Goal: Transaction & Acquisition: Book appointment/travel/reservation

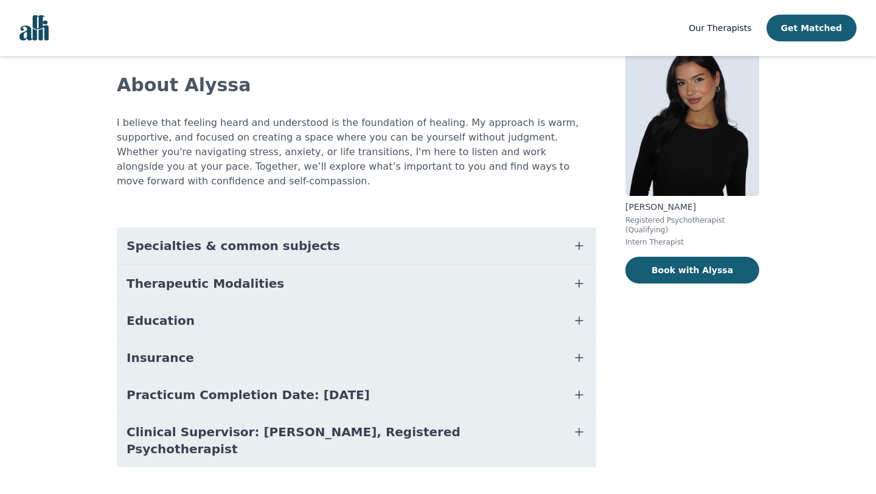
scroll to position [65, 0]
click at [679, 272] on button "Book with Alyssa" at bounding box center [693, 270] width 134 height 27
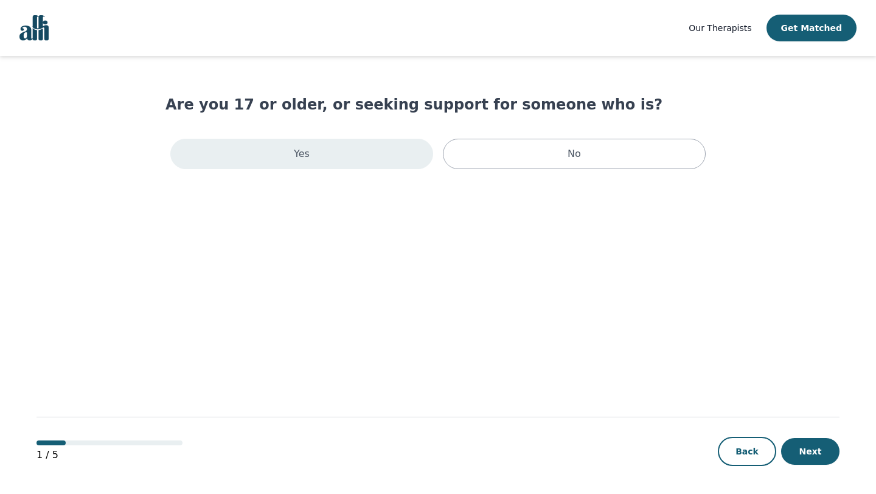
click at [347, 158] on div "Yes" at bounding box center [301, 154] width 263 height 30
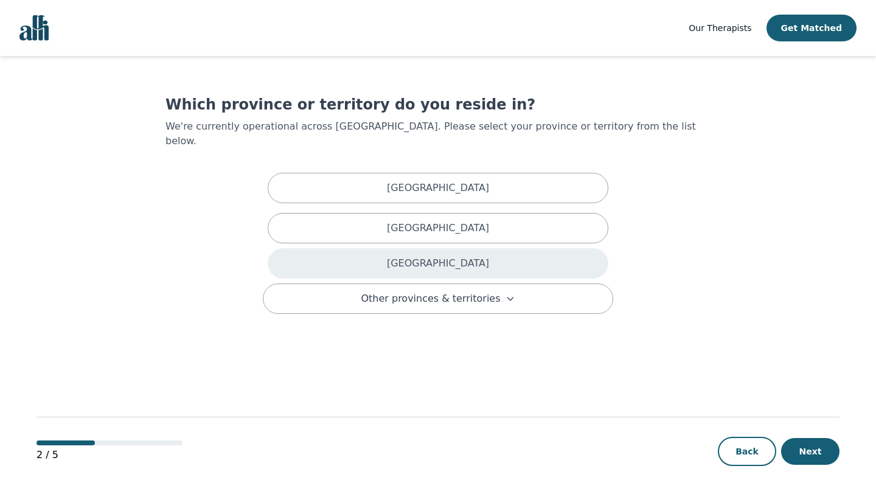
click at [403, 248] on div "[GEOGRAPHIC_DATA]" at bounding box center [438, 263] width 341 height 30
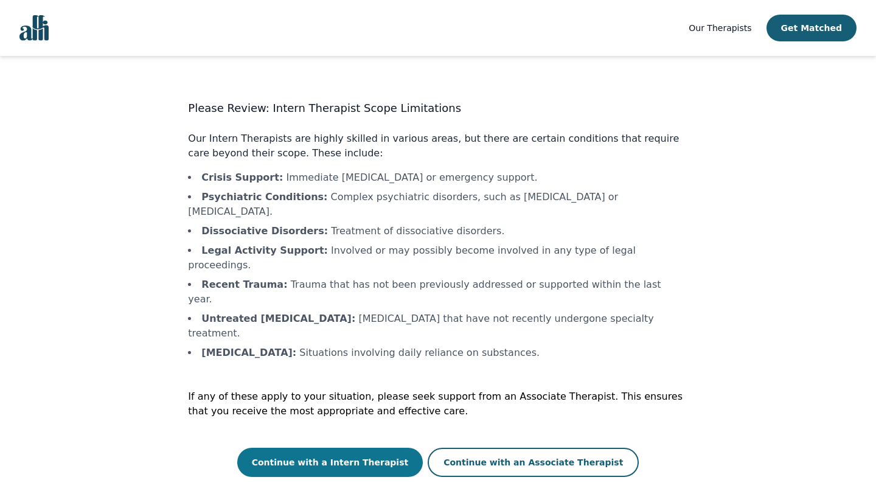
click at [366, 448] on button "Continue with a Intern Therapist" at bounding box center [330, 462] width 186 height 29
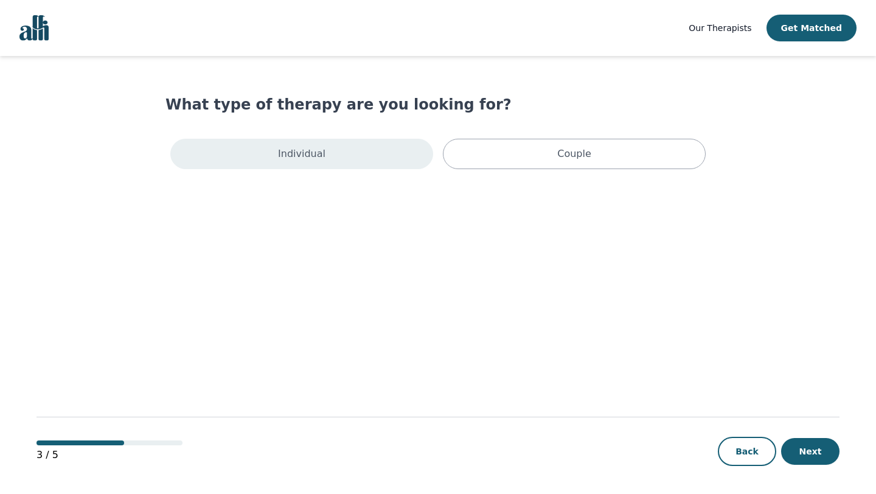
click at [333, 156] on div "Individual" at bounding box center [301, 154] width 263 height 30
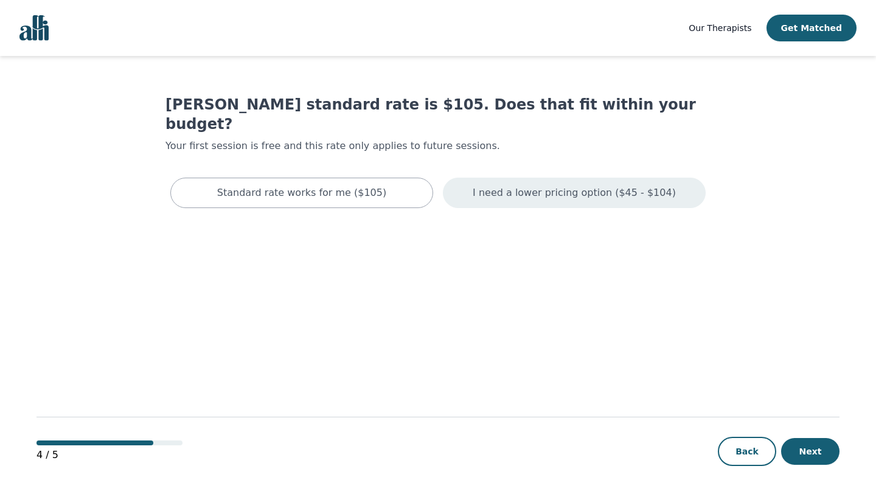
click at [517, 186] on p "I need a lower pricing option ($45 - $104)" at bounding box center [574, 193] width 203 height 15
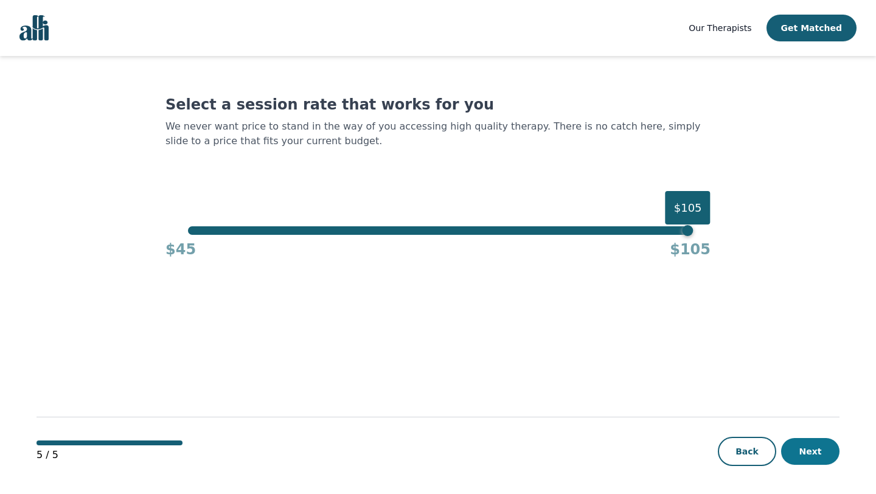
click at [813, 455] on button "Next" at bounding box center [810, 451] width 58 height 27
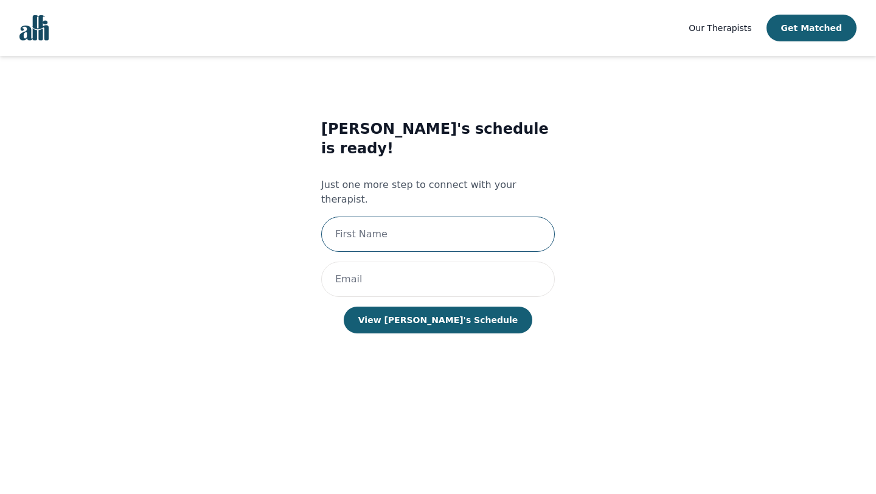
click at [396, 217] on input "text" at bounding box center [438, 234] width 234 height 35
type input "c"
type input "[PERSON_NAME]"
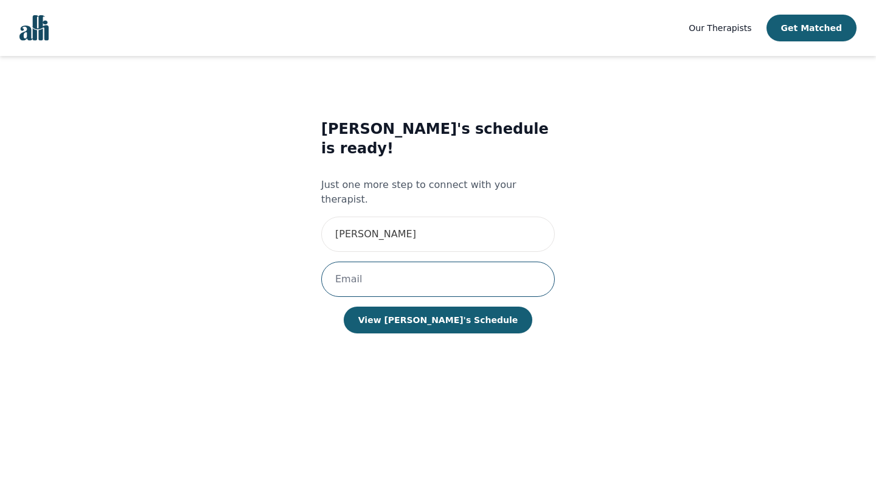
click at [402, 262] on input "email" at bounding box center [438, 279] width 234 height 35
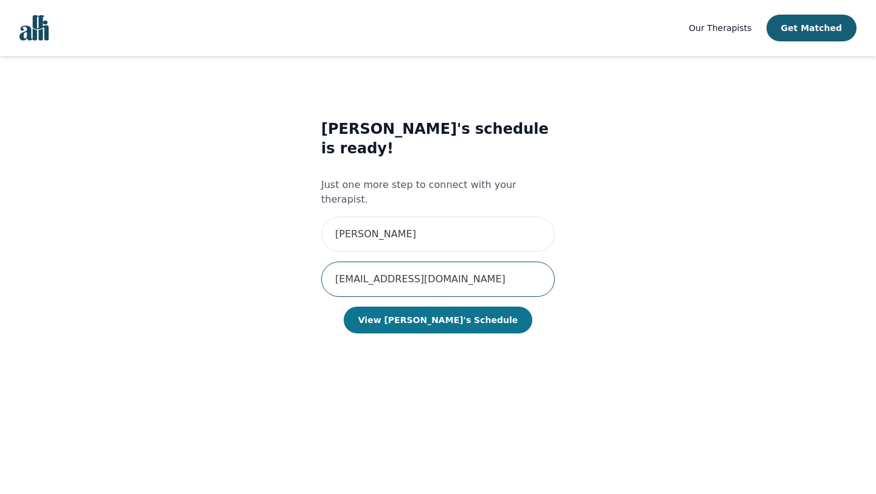
type input "[EMAIL_ADDRESS][DOMAIN_NAME]"
click at [456, 307] on button "View [PERSON_NAME]'s Schedule" at bounding box center [438, 320] width 189 height 27
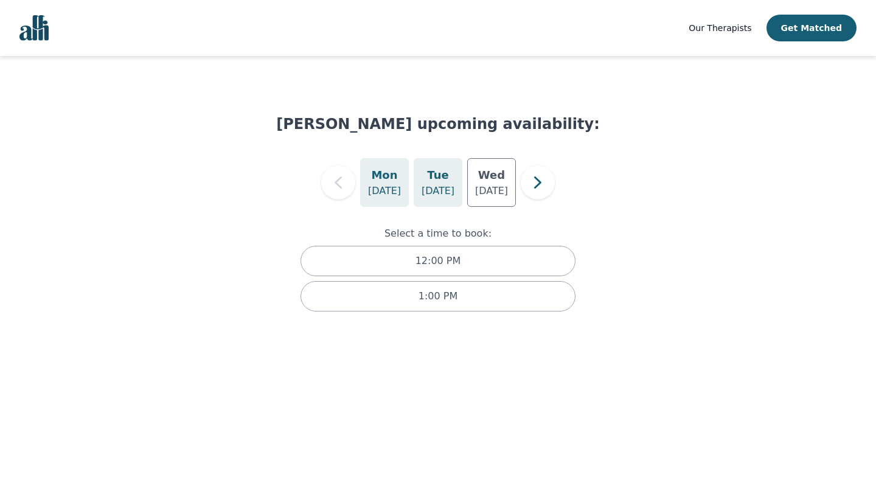
click at [436, 180] on h5 "Tue" at bounding box center [437, 175] width 21 height 17
click at [495, 207] on div "Select a time to book: 2:00 PM 3:00 PM 6:00 PM" at bounding box center [438, 289] width 324 height 164
click at [494, 198] on p "Sep 3" at bounding box center [491, 191] width 33 height 15
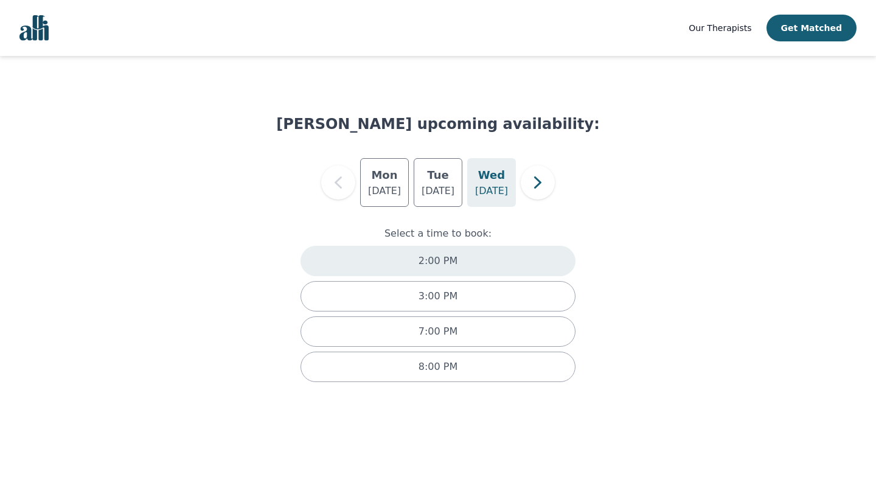
click at [479, 271] on div "2:00 PM" at bounding box center [438, 261] width 275 height 30
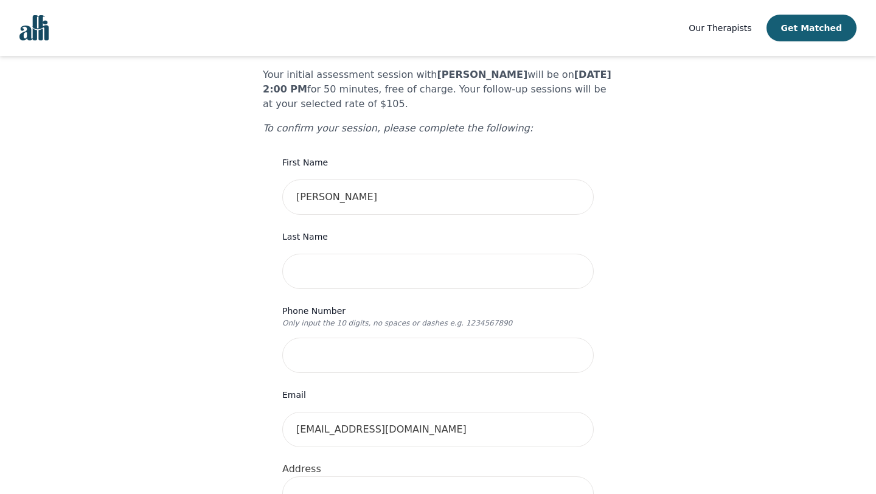
scroll to position [87, 0]
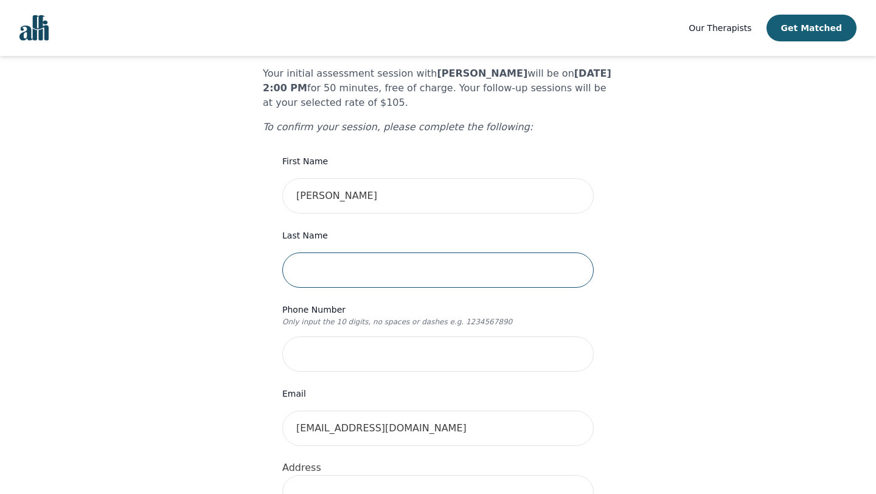
click at [407, 259] on input "text" at bounding box center [438, 270] width 312 height 35
type input "Redmond"
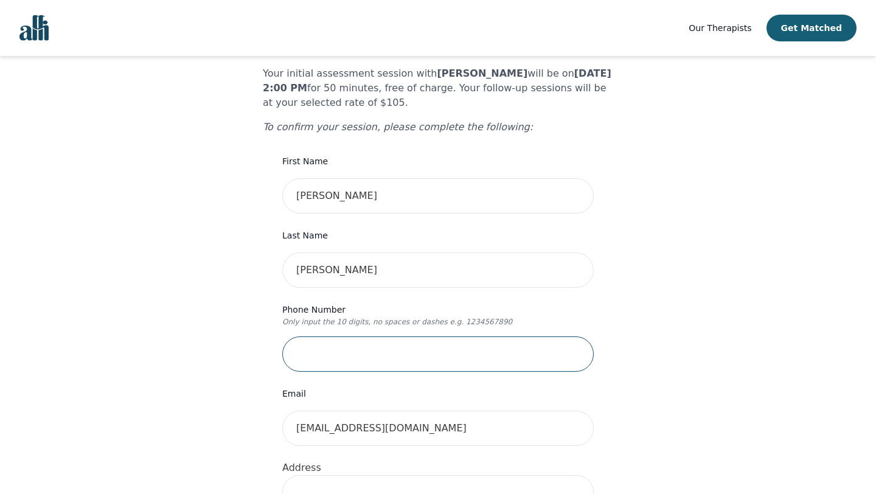
click at [424, 337] on input "tel" at bounding box center [438, 354] width 312 height 35
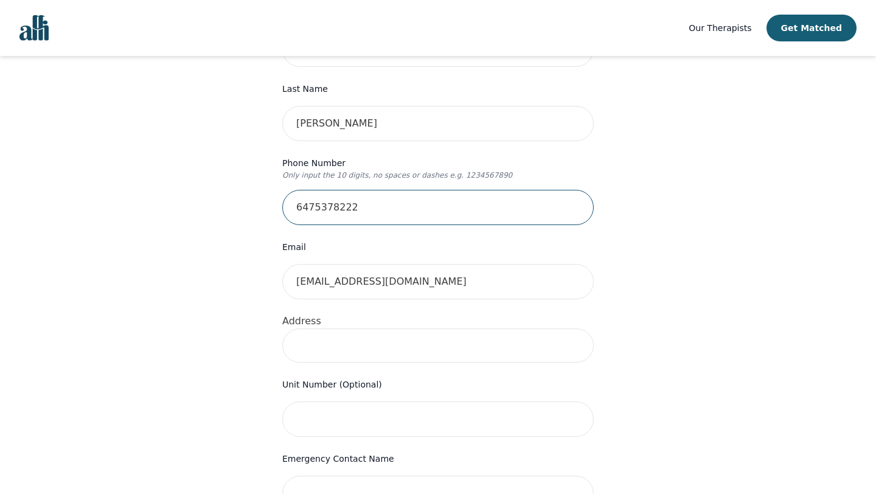
scroll to position [239, 0]
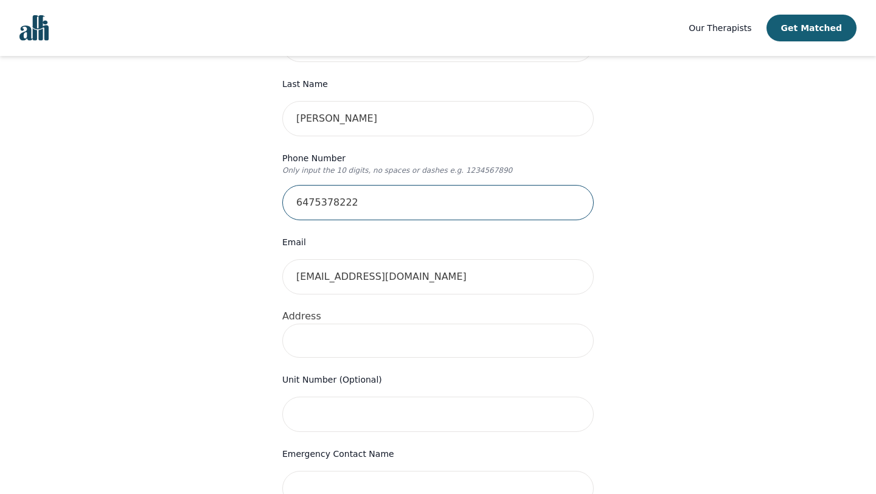
type input "6475378222"
click at [445, 324] on input at bounding box center [438, 341] width 312 height 34
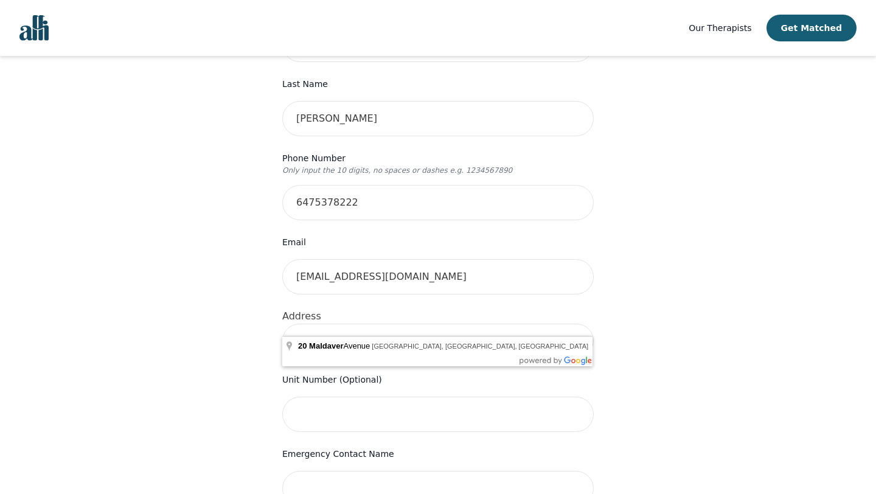
type input "20 Maldaver Ave, Mississauga, ON L5M 1W5, Canada"
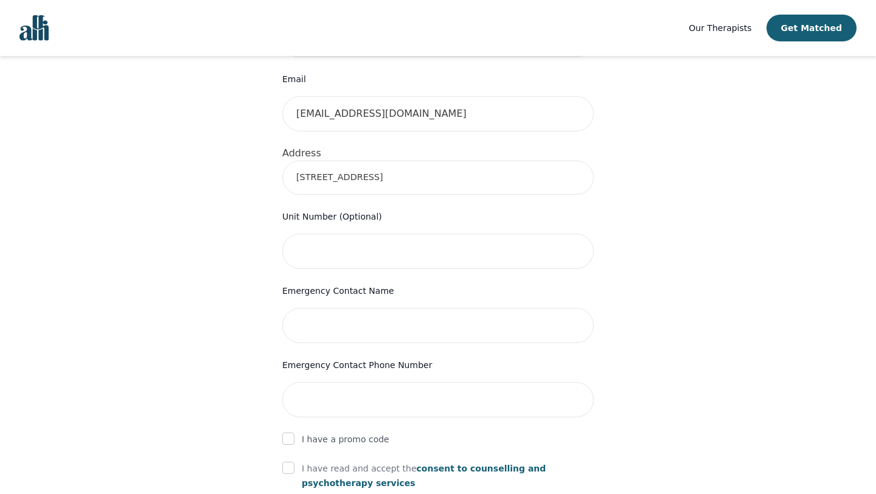
scroll to position [400, 0]
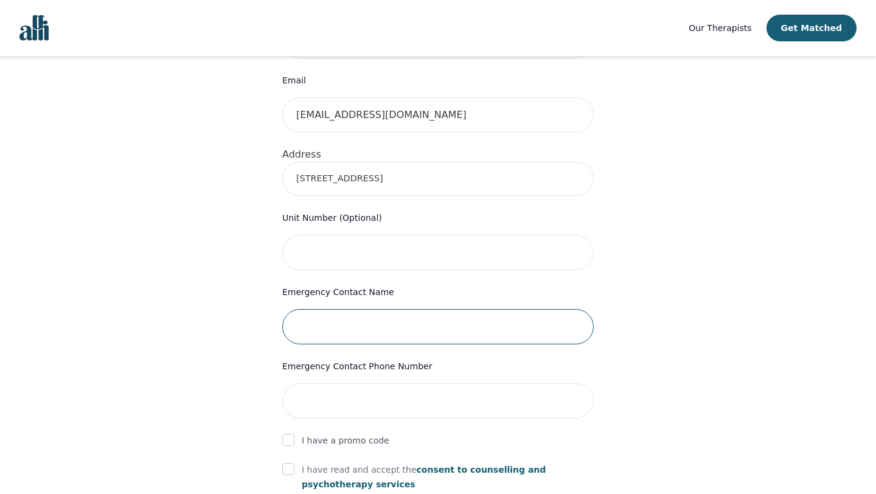
click at [383, 309] on input "text" at bounding box center [438, 326] width 312 height 35
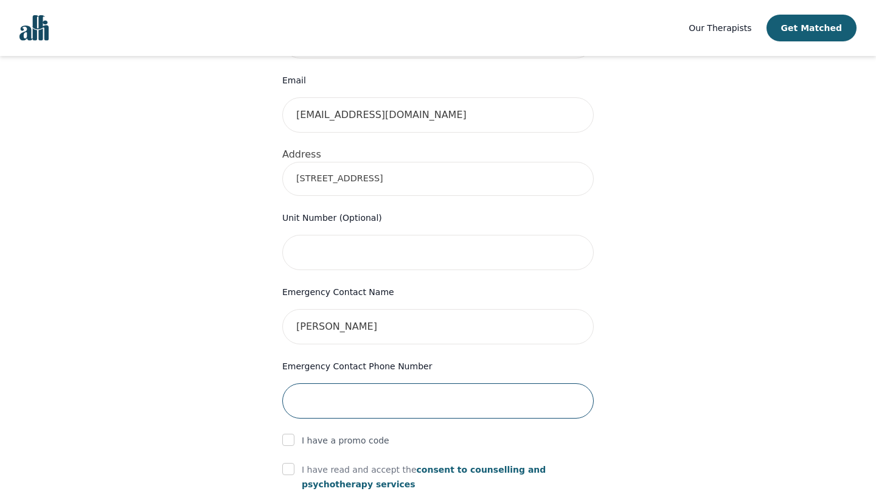
click at [382, 383] on input "tel" at bounding box center [438, 400] width 312 height 35
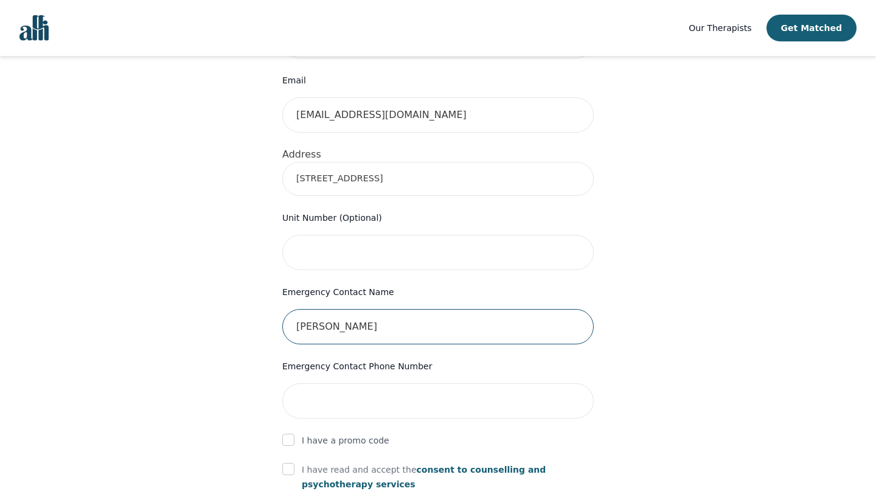
click at [386, 309] on input "Jennifer" at bounding box center [438, 326] width 312 height 35
type input "J"
type input "Donny"
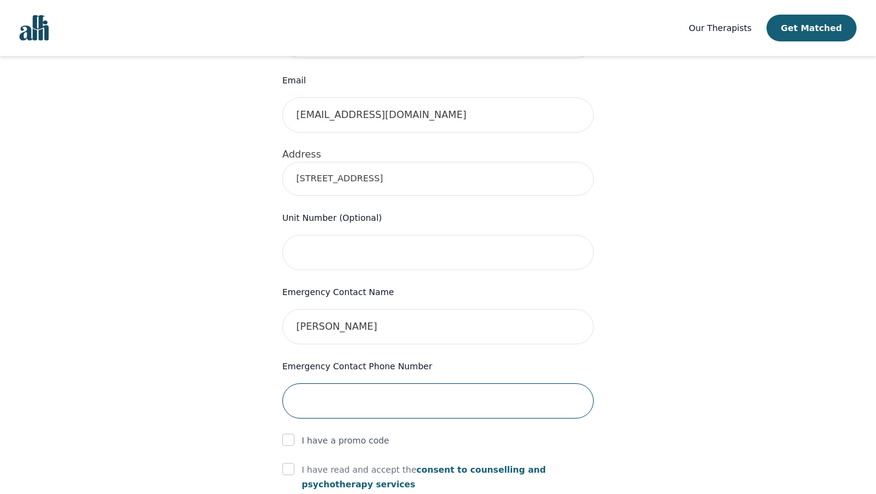
click at [407, 383] on input "tel" at bounding box center [438, 400] width 312 height 35
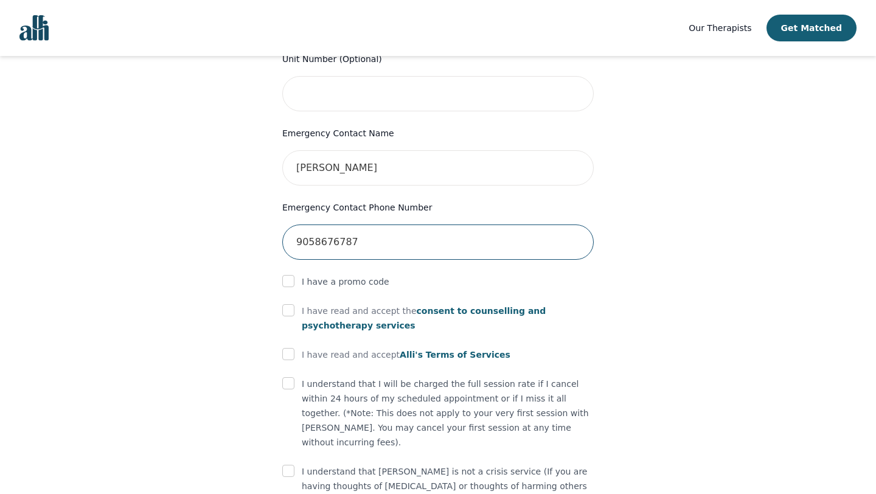
scroll to position [557, 0]
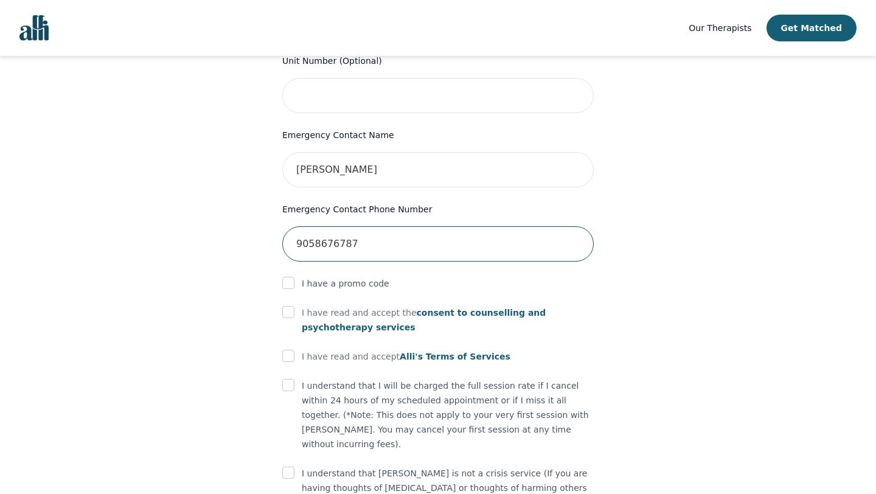
type input "9058676787"
click at [288, 350] on input "checkbox" at bounding box center [288, 356] width 12 height 12
checkbox input "true"
click at [290, 306] on input "checkbox" at bounding box center [288, 312] width 12 height 12
checkbox input "true"
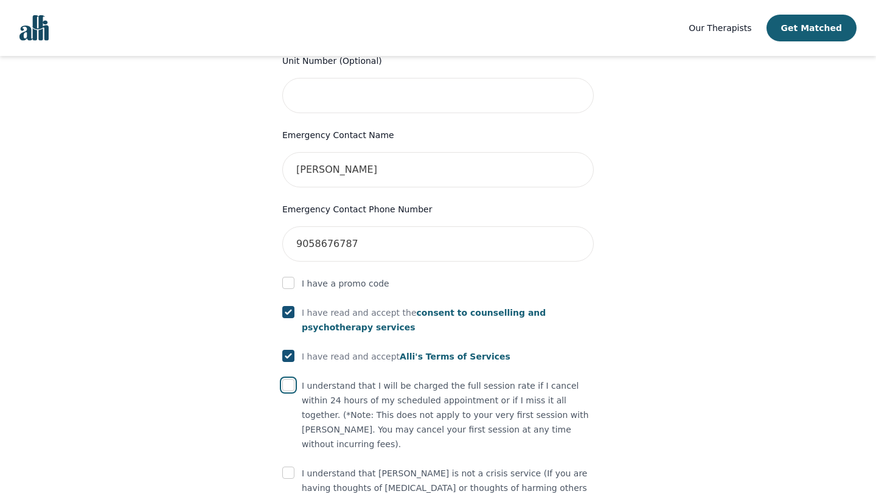
click at [289, 379] on input "checkbox" at bounding box center [288, 385] width 12 height 12
checkbox input "true"
click at [286, 467] on input "checkbox" at bounding box center [288, 473] width 12 height 12
checkbox input "true"
